Goal: Task Accomplishment & Management: Manage account settings

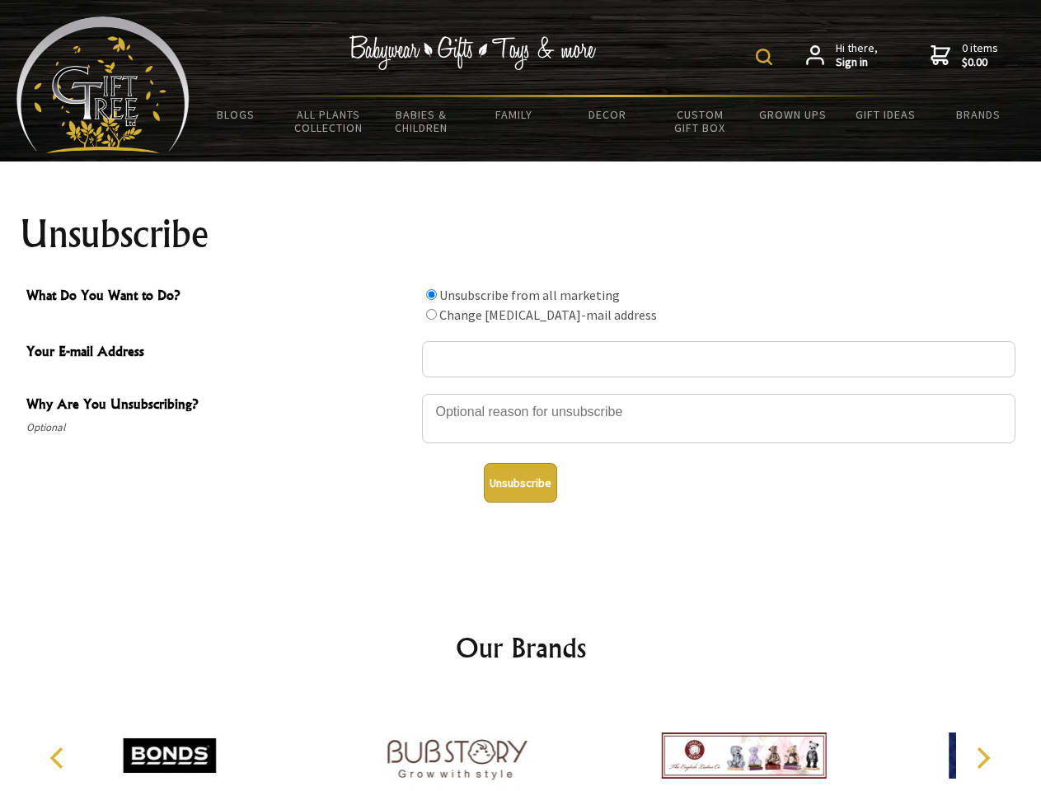
click at [767, 57] on img at bounding box center [764, 57] width 16 height 16
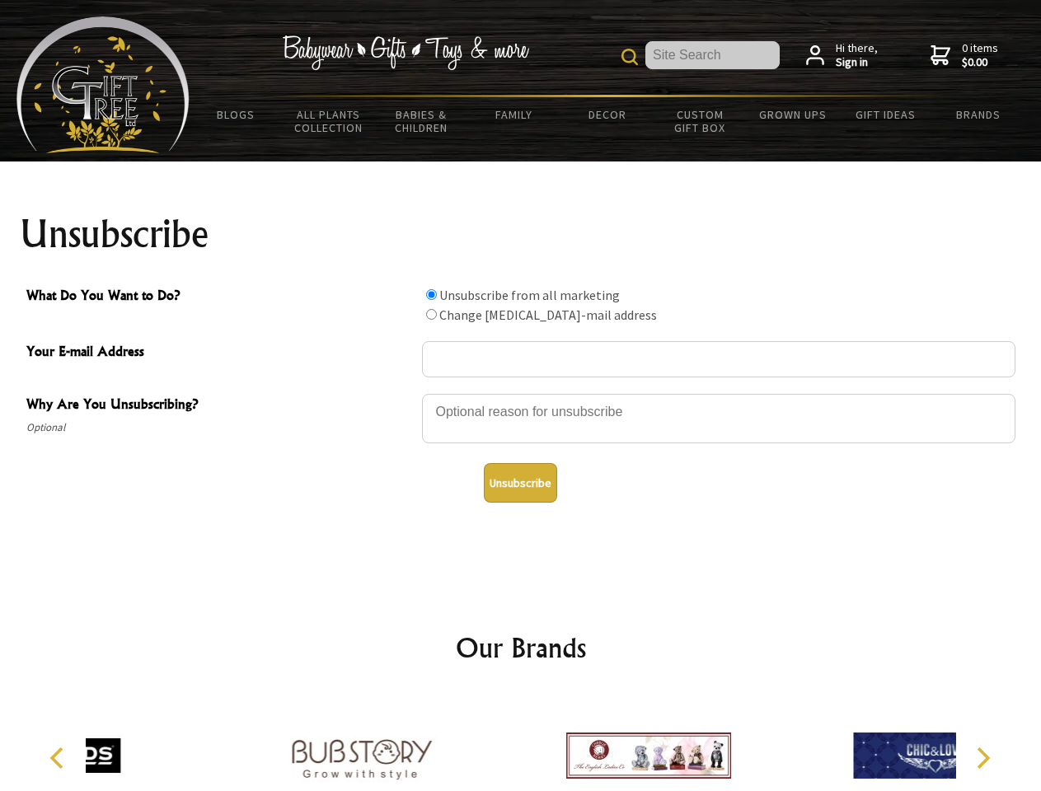
click at [521, 393] on div at bounding box center [718, 421] width 593 height 58
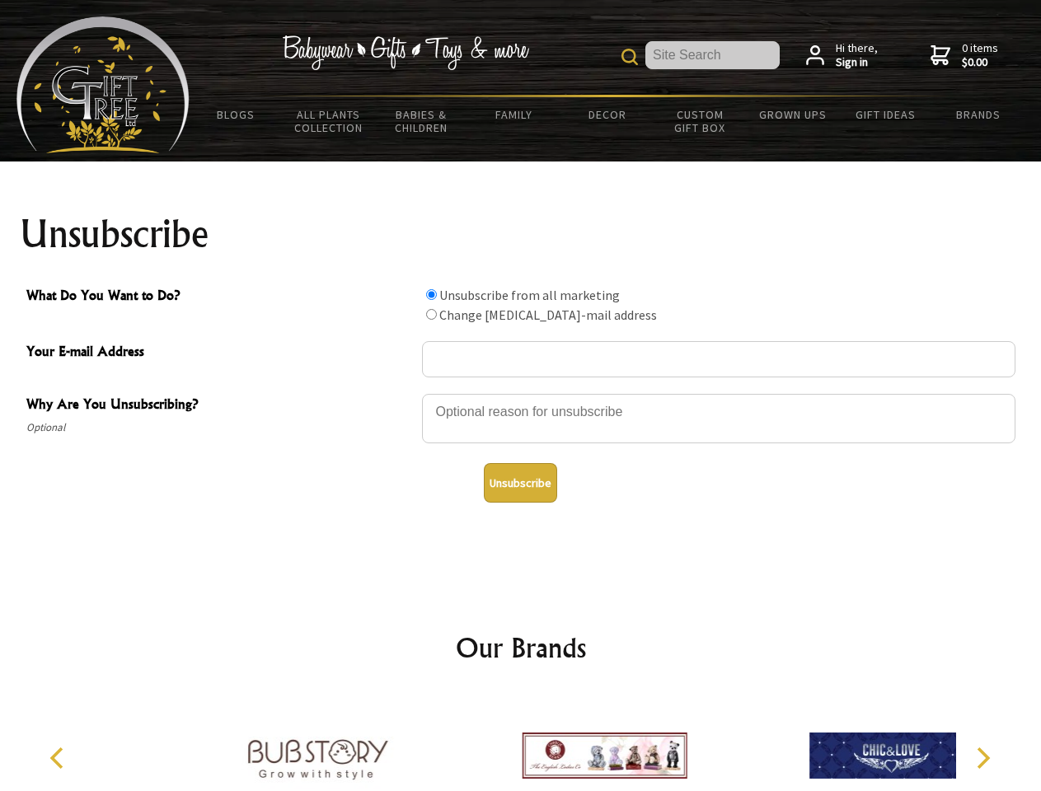
click at [431, 294] on input "What Do You Want to Do?" at bounding box center [431, 294] width 11 height 11
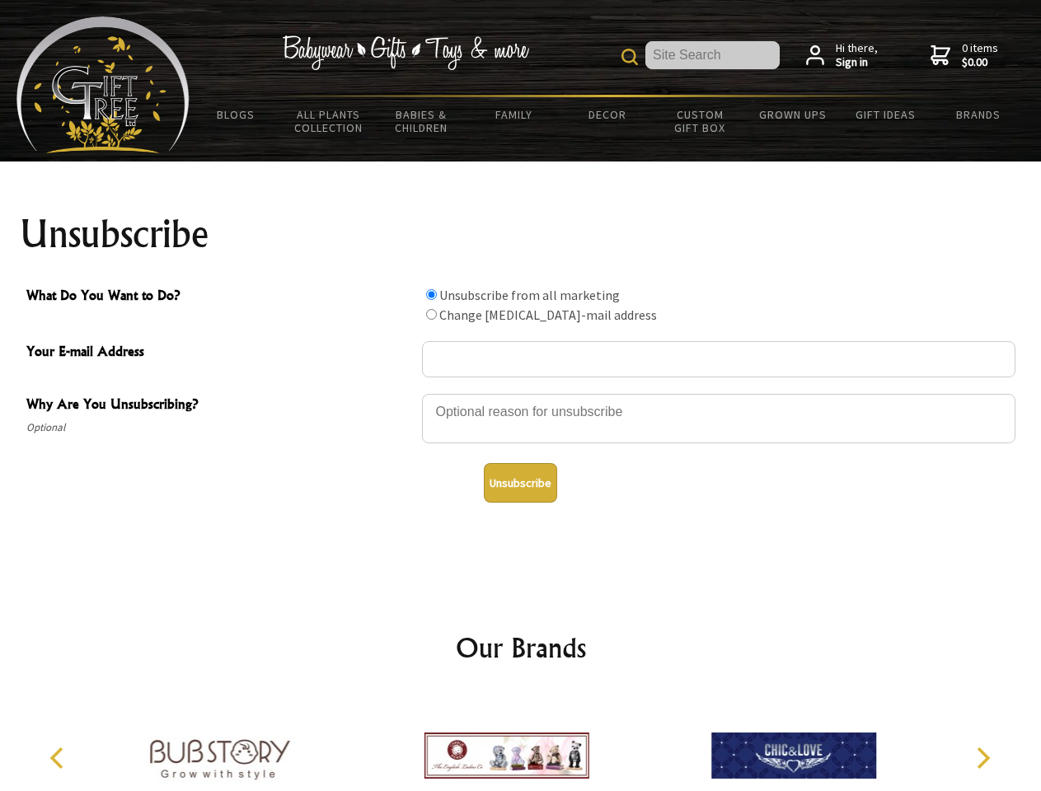
click at [431, 314] on input "What Do You Want to Do?" at bounding box center [431, 314] width 11 height 11
radio input "true"
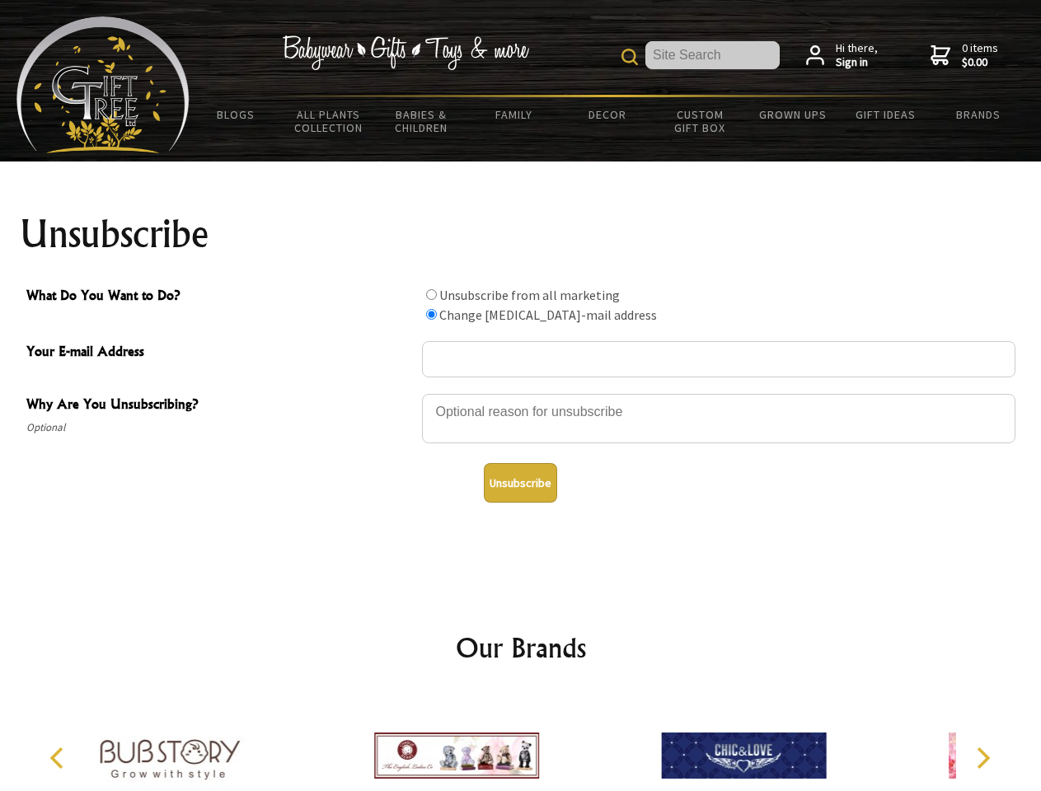
click at [520, 483] on button "Unsubscribe" at bounding box center [520, 483] width 73 height 40
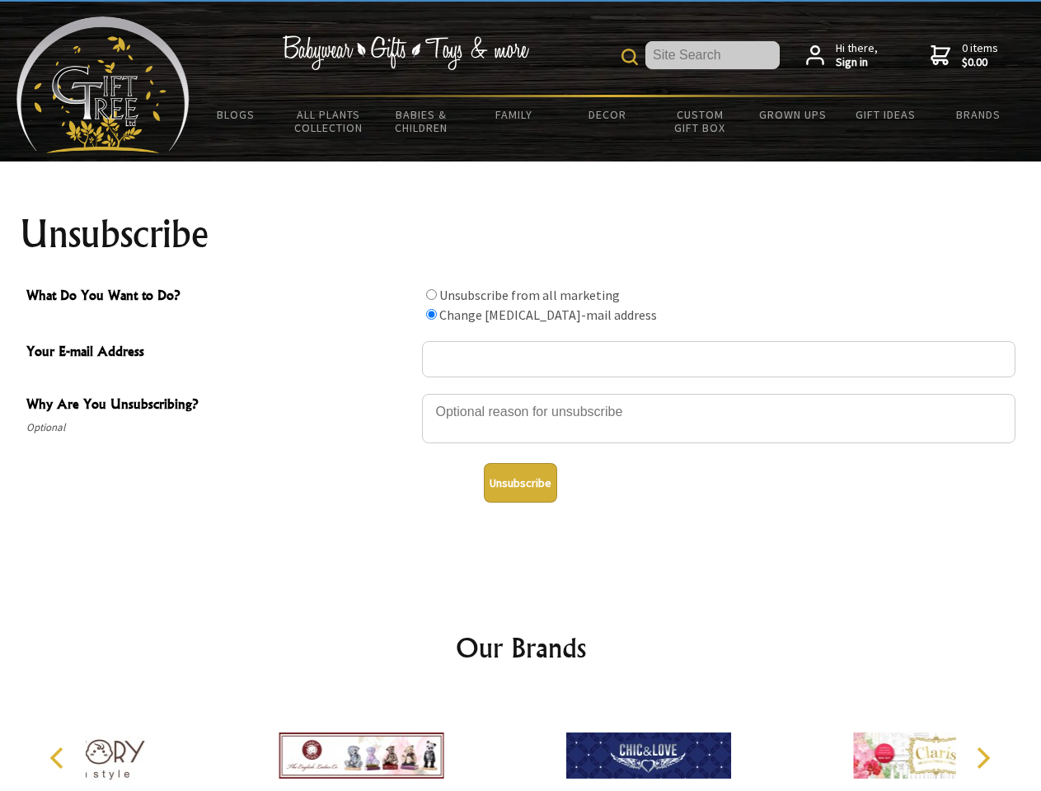
click at [521, 743] on div at bounding box center [648, 758] width 287 height 129
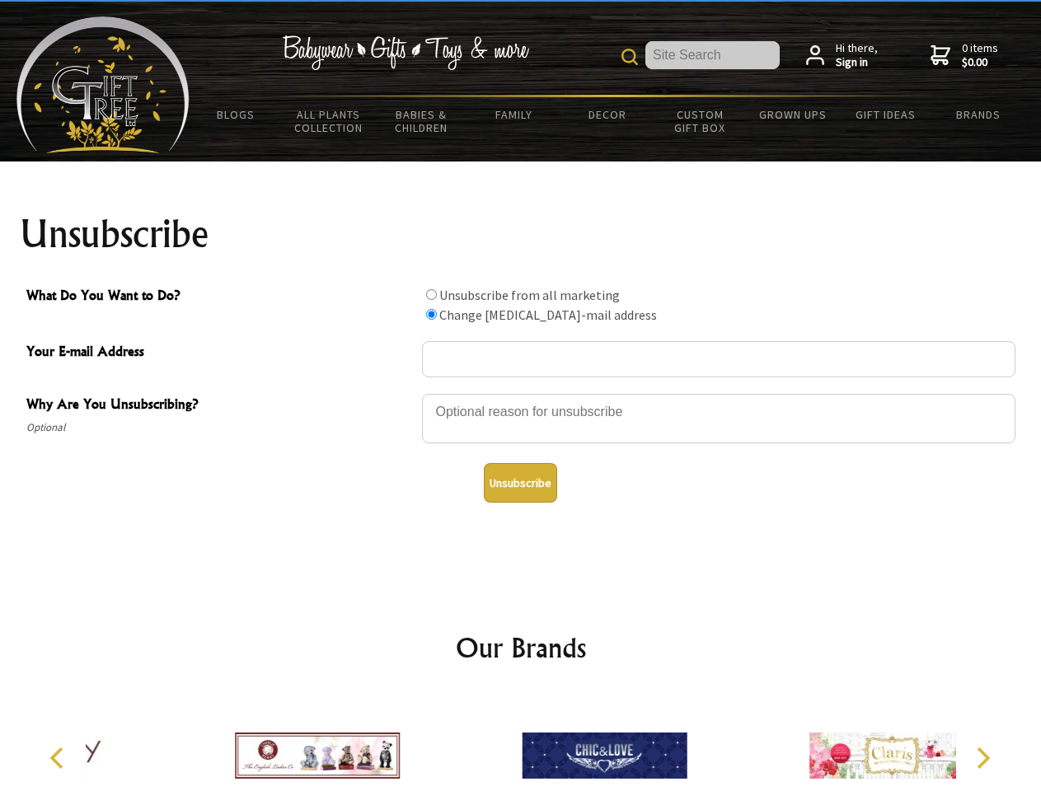
click at [59, 758] on icon "Previous" at bounding box center [58, 758] width 21 height 21
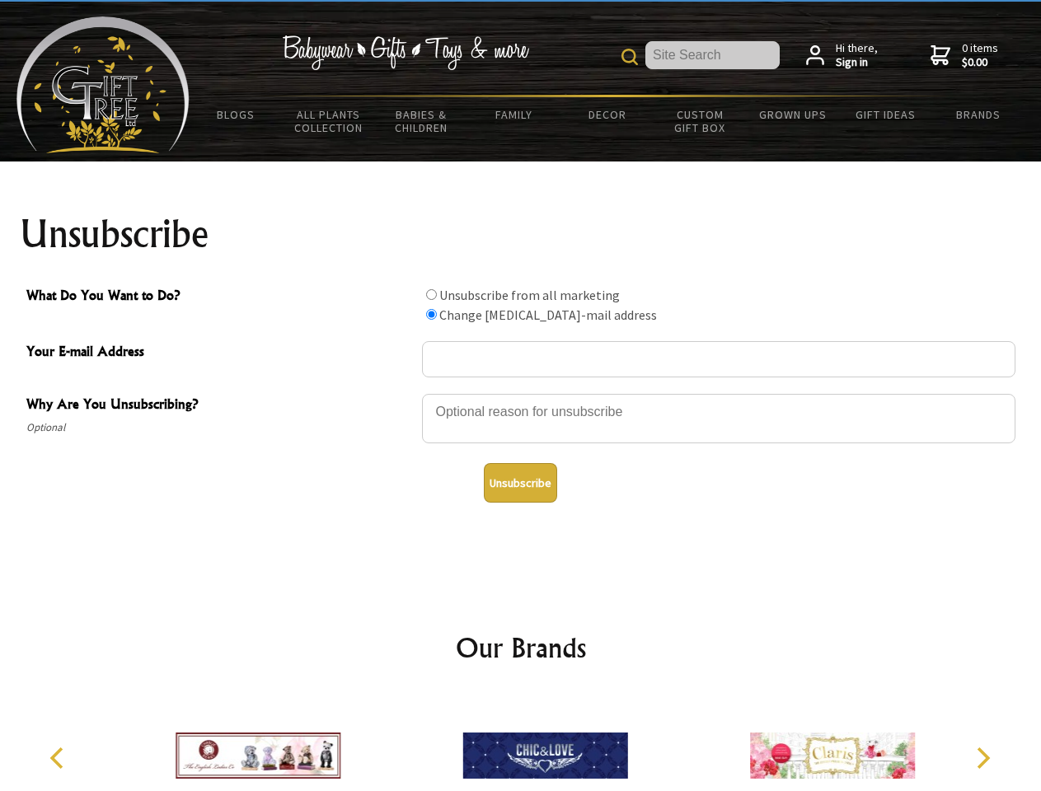
click at [982, 758] on icon "Next" at bounding box center [981, 758] width 21 height 21
